Goal: Entertainment & Leisure: Browse casually

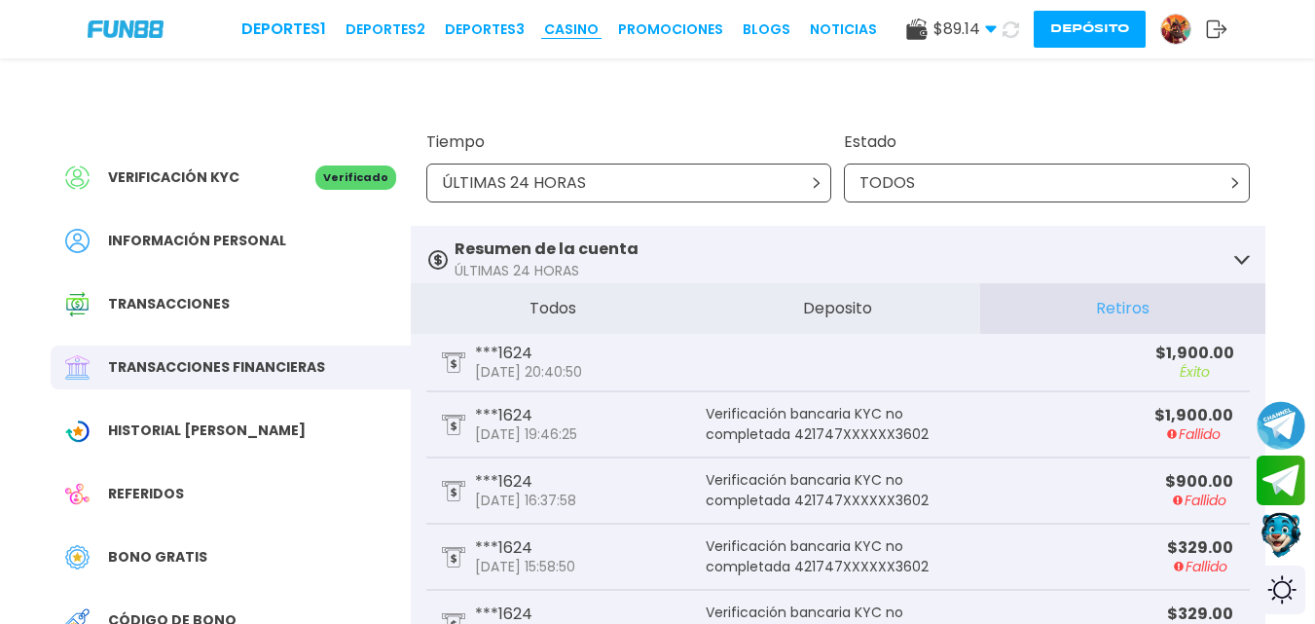
click at [579, 28] on link "CASINO" at bounding box center [571, 29] width 55 height 20
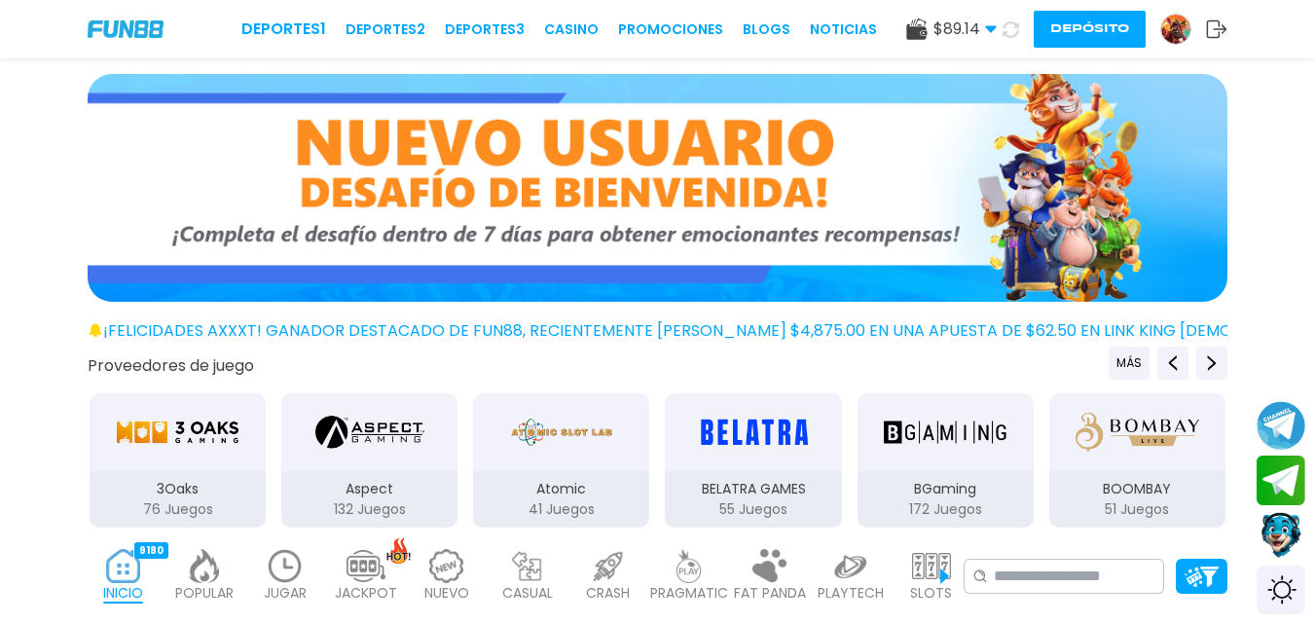
click at [579, 28] on link "CASINO" at bounding box center [571, 29] width 55 height 20
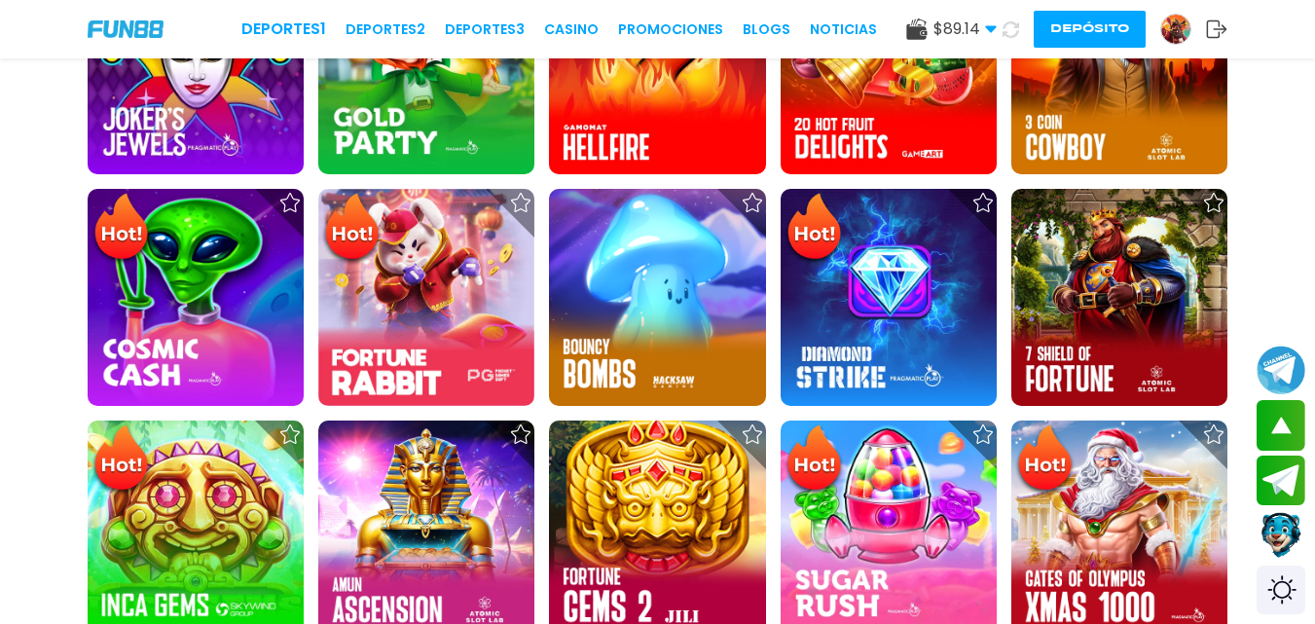
scroll to position [631, 0]
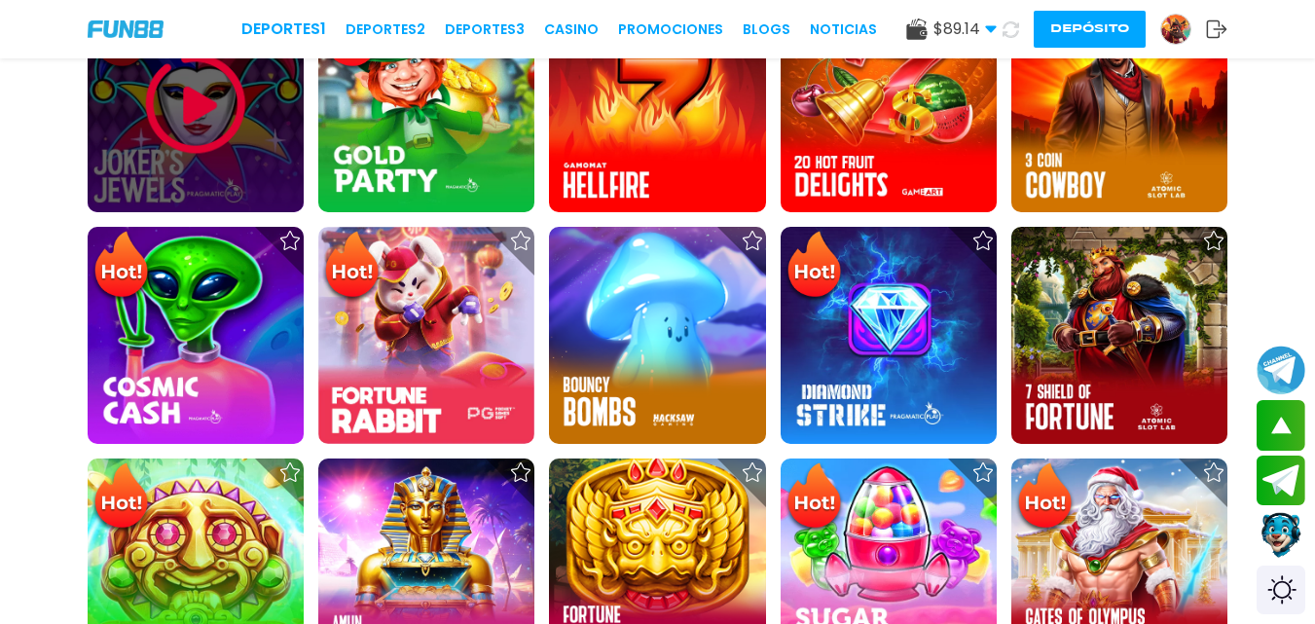
click at [211, 102] on img at bounding box center [195, 104] width 117 height 117
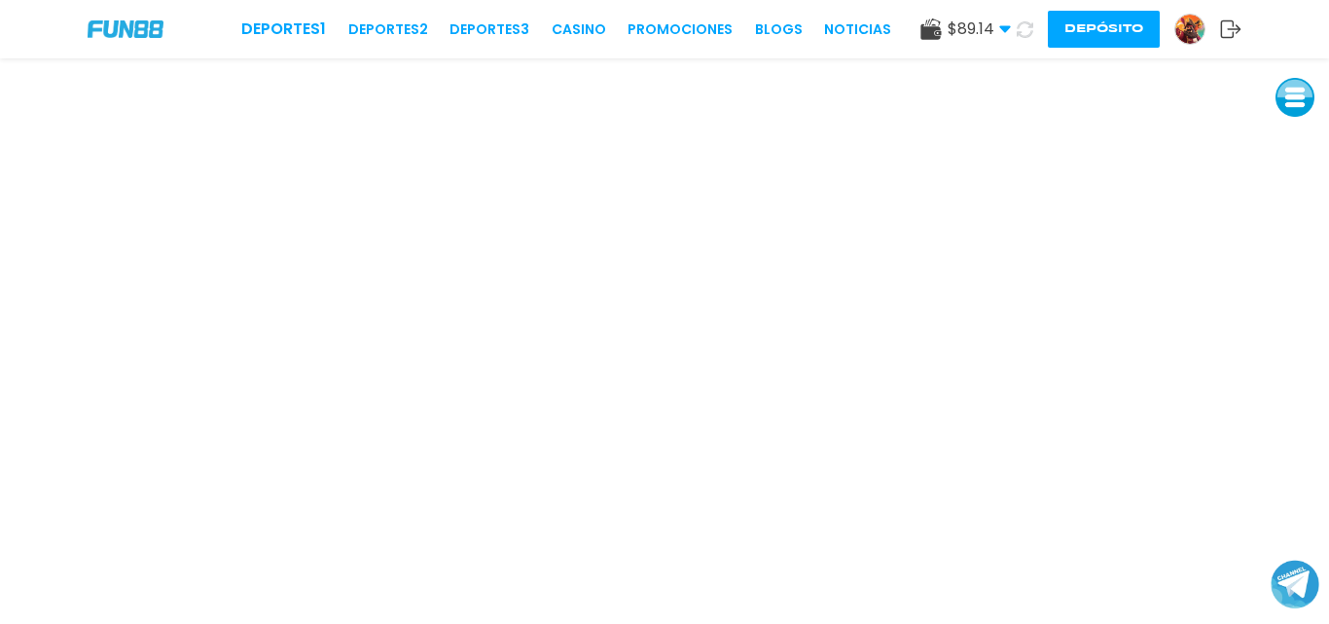
click at [578, 18] on div "Deportes 1 Deportes 2 Deportes 3 CASINO Promociones BLOGS NOTICIAS" at bounding box center [566, 29] width 650 height 23
click at [580, 25] on div "Deportes 1 Deportes 2 Deportes 3 CASINO Promociones BLOGS NOTICIAS $ 89.14 Dine…" at bounding box center [664, 29] width 1329 height 58
click at [580, 25] on link "CASINO" at bounding box center [579, 29] width 55 height 20
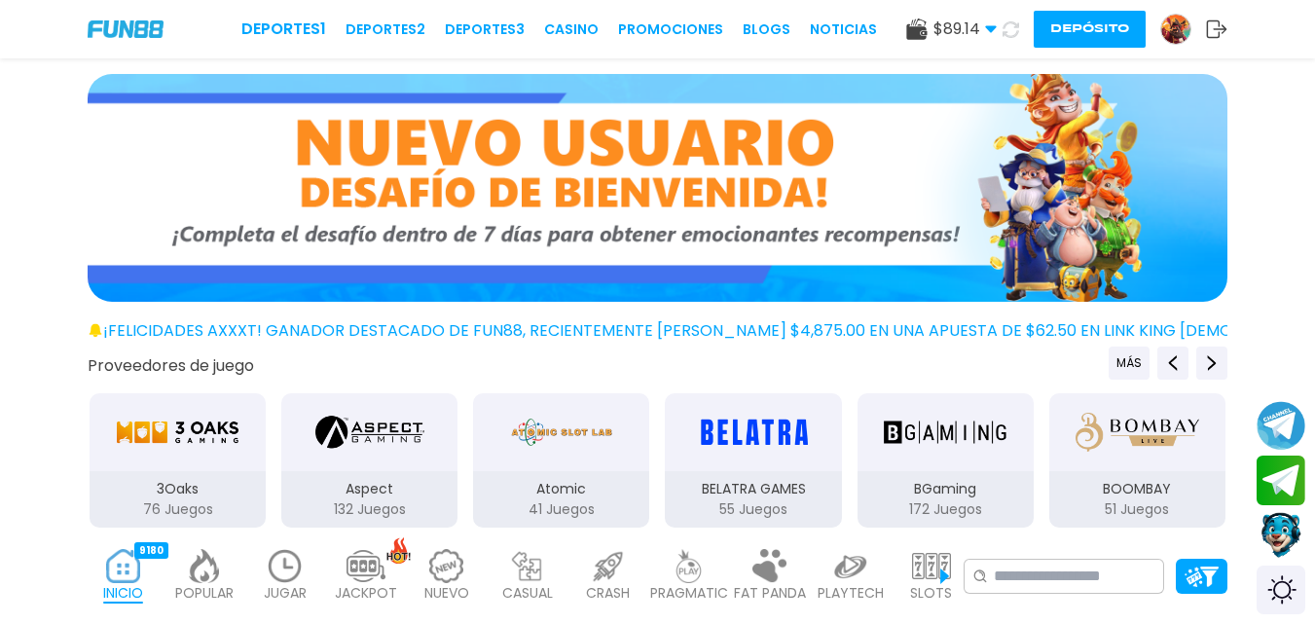
click at [580, 25] on link "CASINO" at bounding box center [571, 29] width 55 height 20
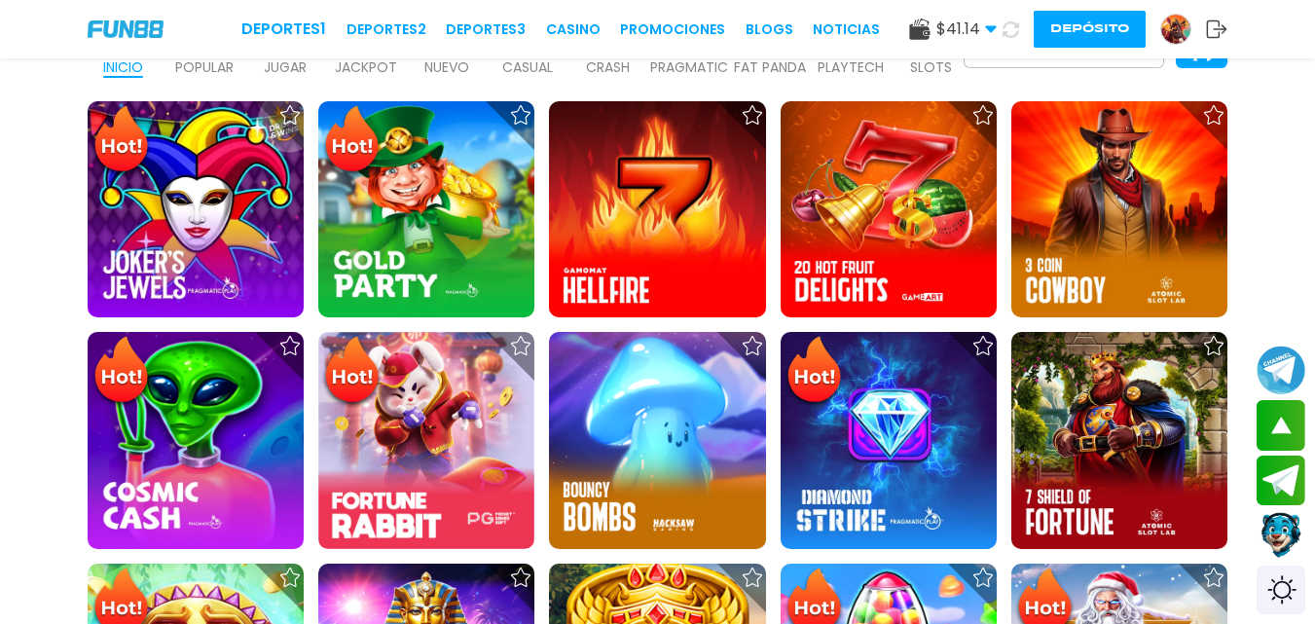
scroll to position [430, 0]
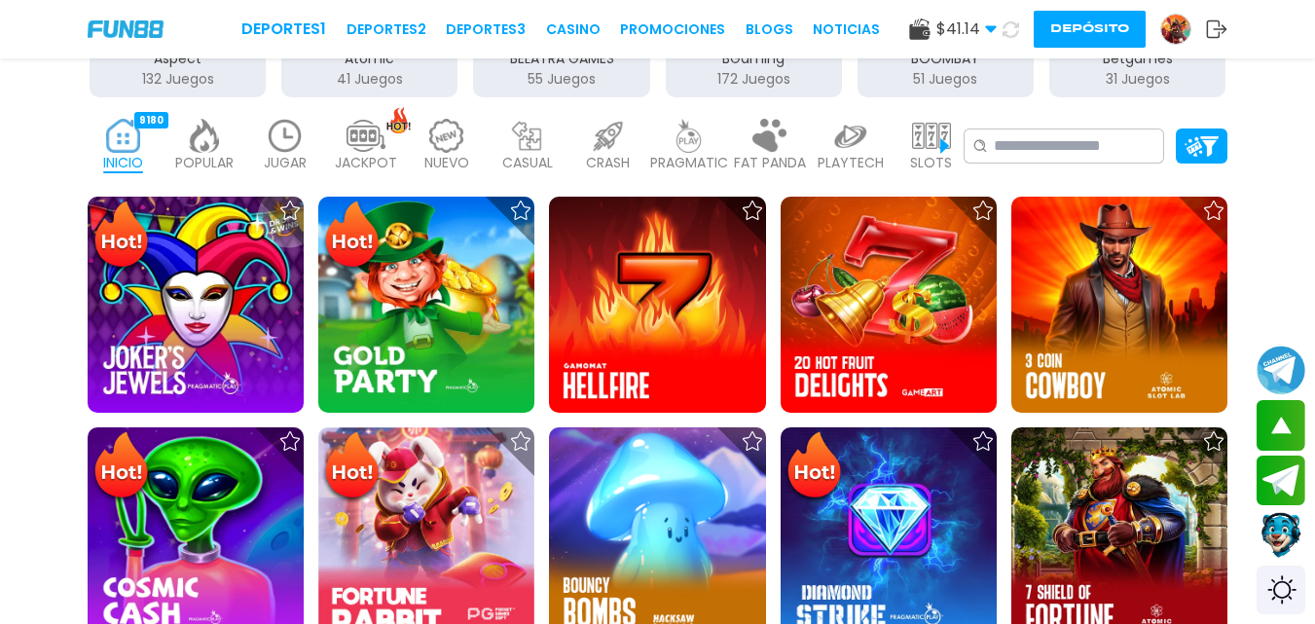
click at [292, 142] on img at bounding box center [285, 136] width 39 height 34
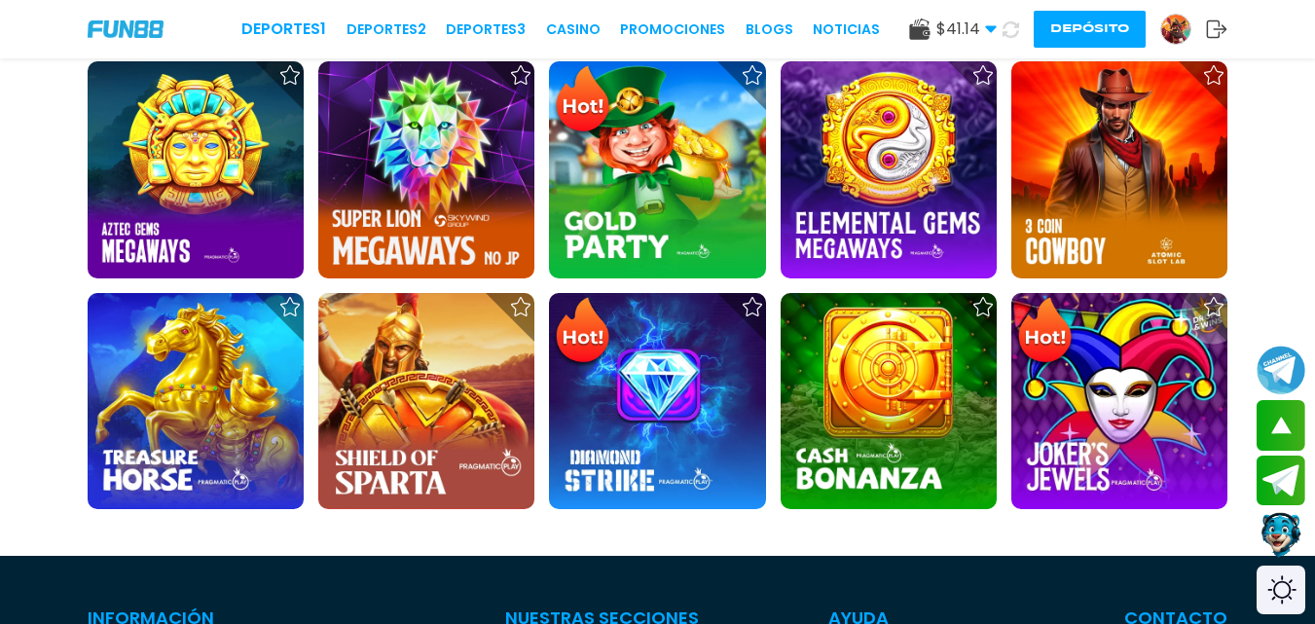
scroll to position [807, 0]
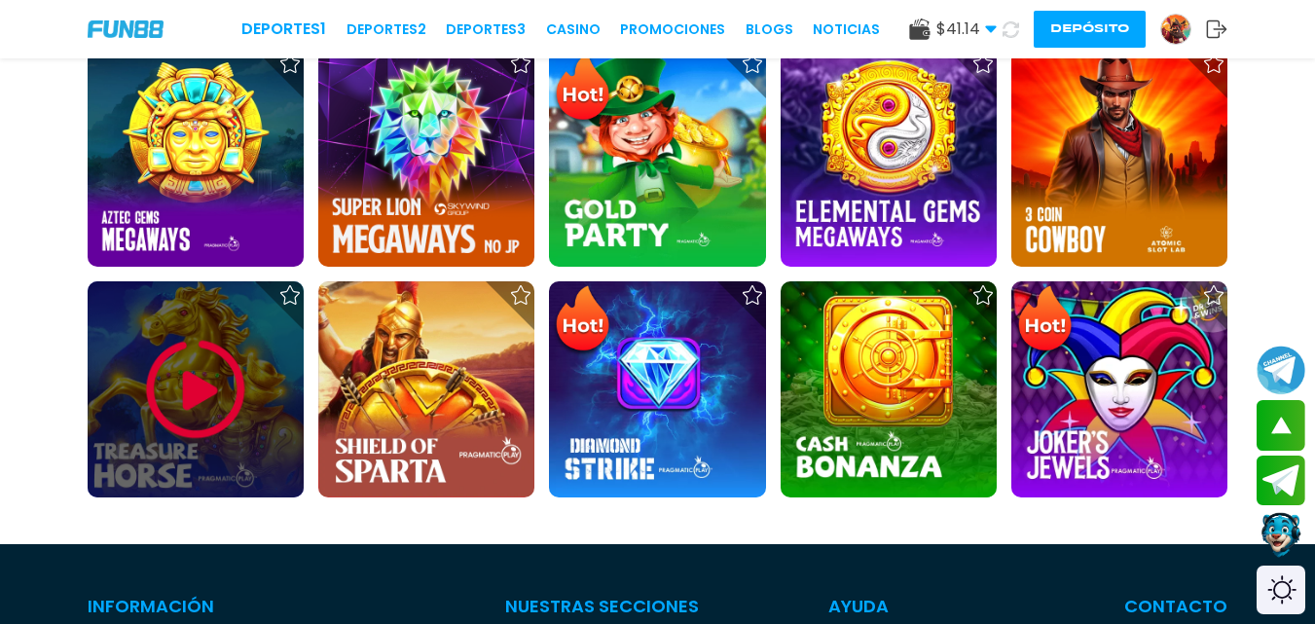
click at [270, 398] on div at bounding box center [196, 389] width 216 height 216
